Goal: Information Seeking & Learning: Learn about a topic

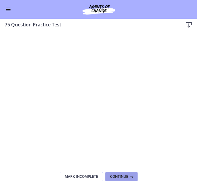
click at [125, 177] on span "Continue" at bounding box center [119, 176] width 18 height 5
click at [124, 177] on span "Continue" at bounding box center [119, 176] width 18 height 5
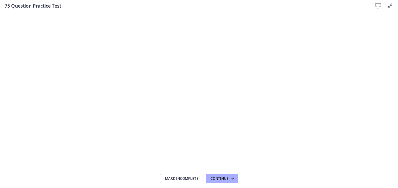
scroll to position [262, 0]
